Goal: Task Accomplishment & Management: Use online tool/utility

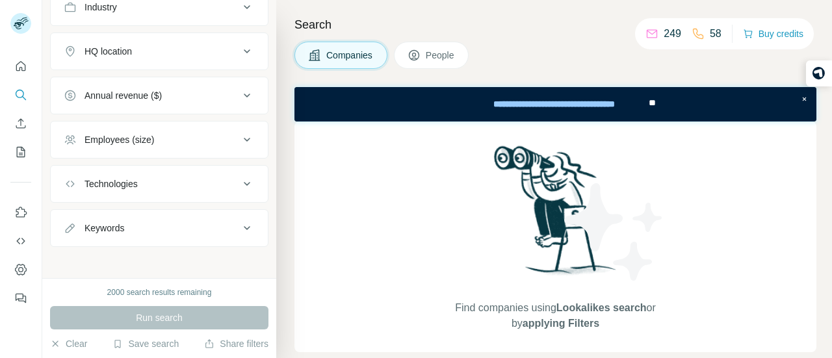
scroll to position [161, 0]
click at [16, 67] on icon "Quick start" at bounding box center [21, 66] width 10 height 10
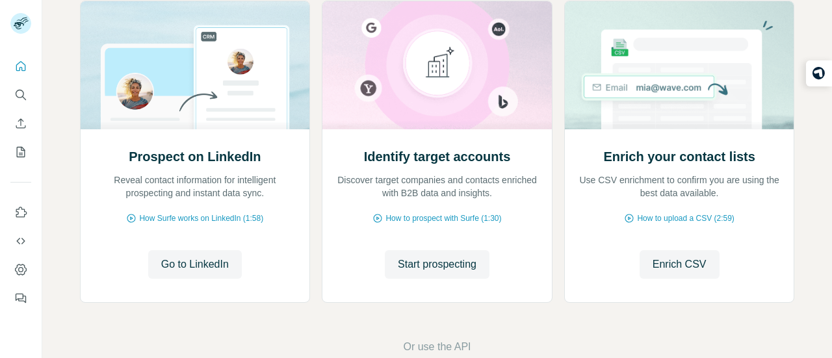
scroll to position [165, 0]
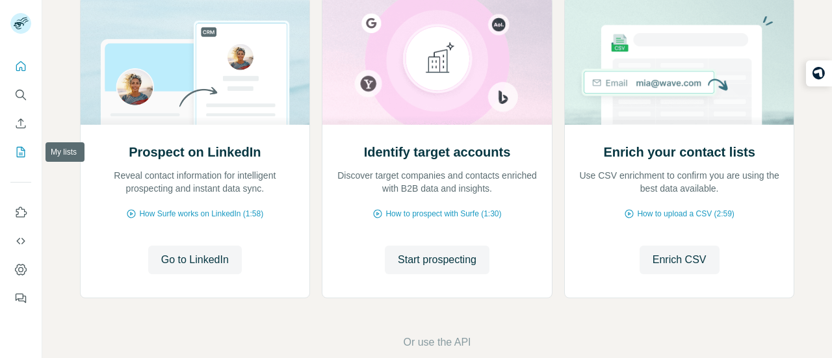
click at [21, 147] on icon "My lists" at bounding box center [21, 152] width 8 height 10
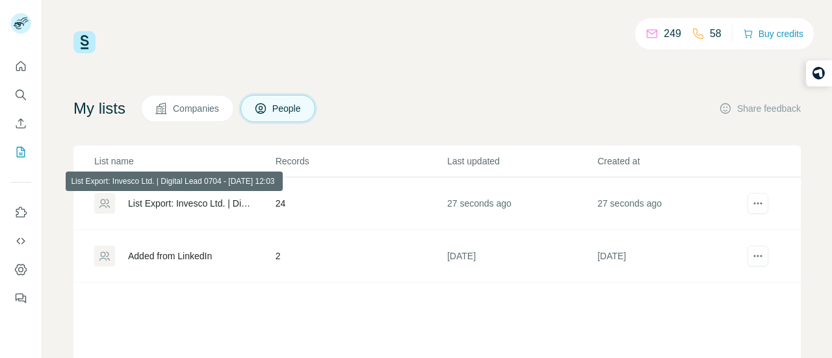
click at [182, 203] on div "List Export: Invesco Ltd. | Digital Lead 0704 - [DATE] 12:03" at bounding box center [190, 203] width 125 height 13
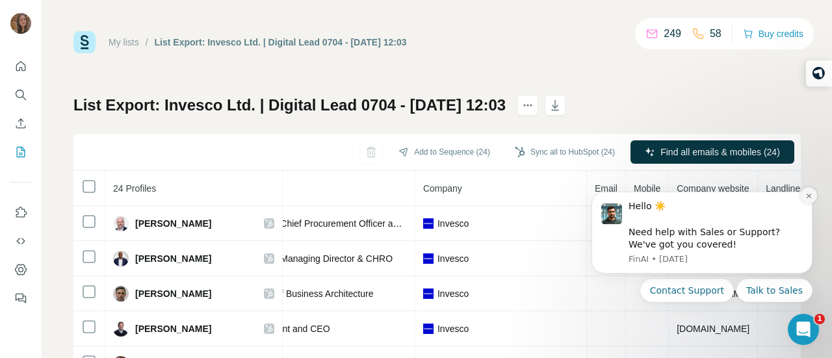
click at [809, 194] on icon "Dismiss notification" at bounding box center [808, 195] width 7 height 7
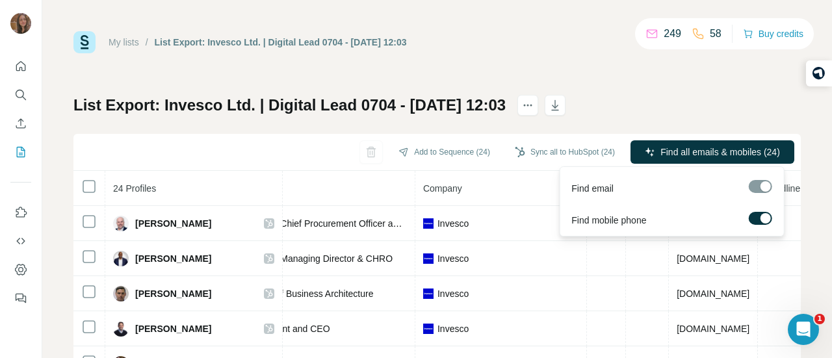
click at [759, 217] on label at bounding box center [759, 218] width 23 height 13
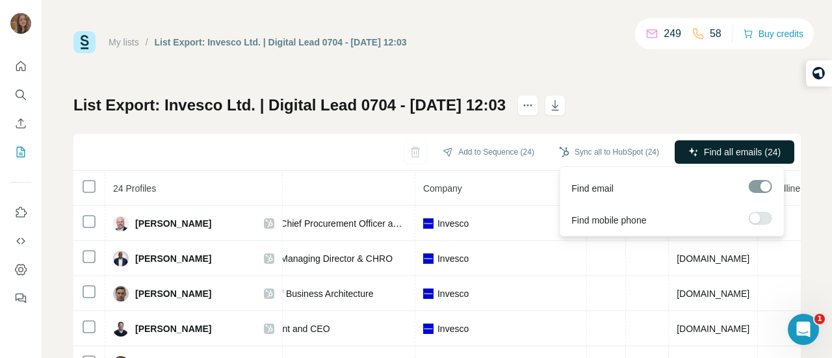
click at [733, 155] on span "Find all emails (24)" at bounding box center [742, 152] width 77 height 13
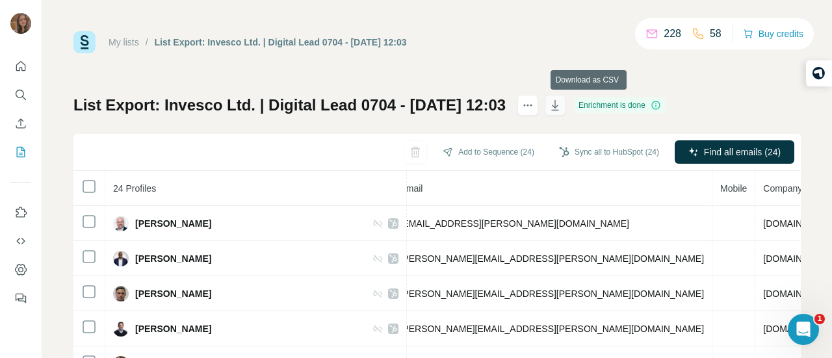
click at [558, 105] on icon "button" at bounding box center [554, 105] width 7 height 10
